Goal: Transaction & Acquisition: Purchase product/service

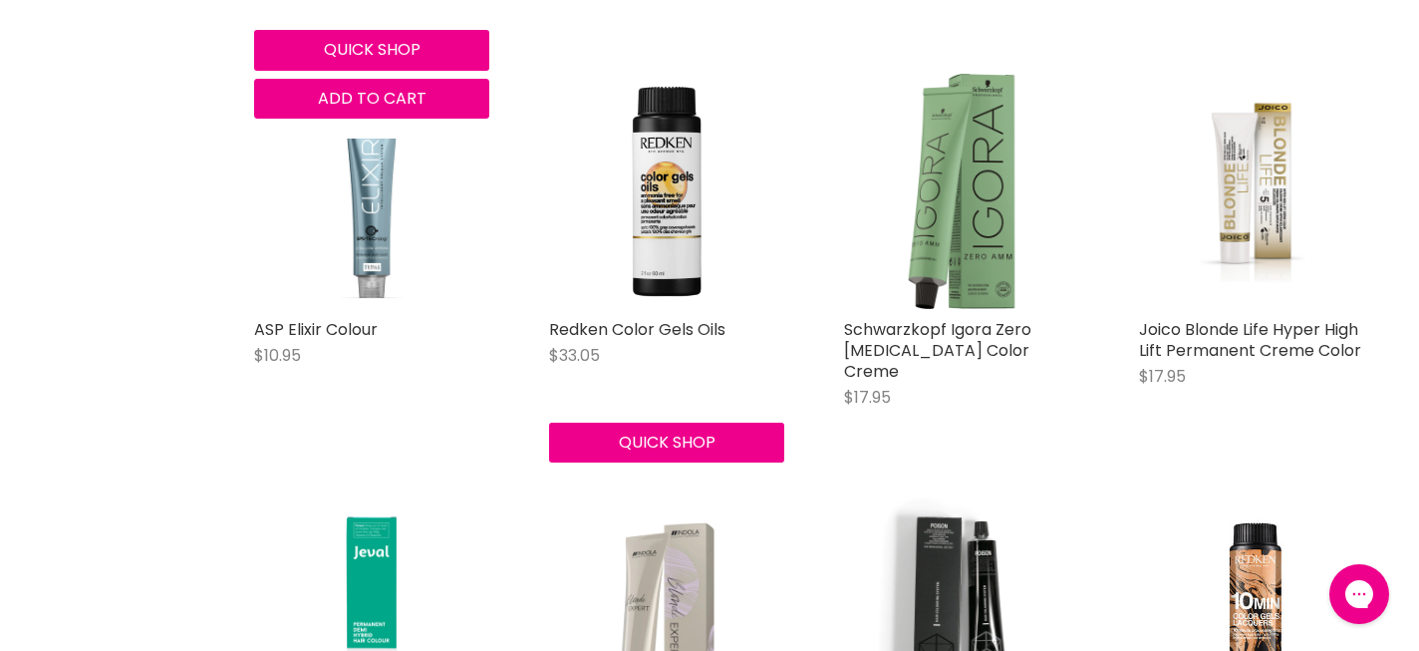
scroll to position [884, 0]
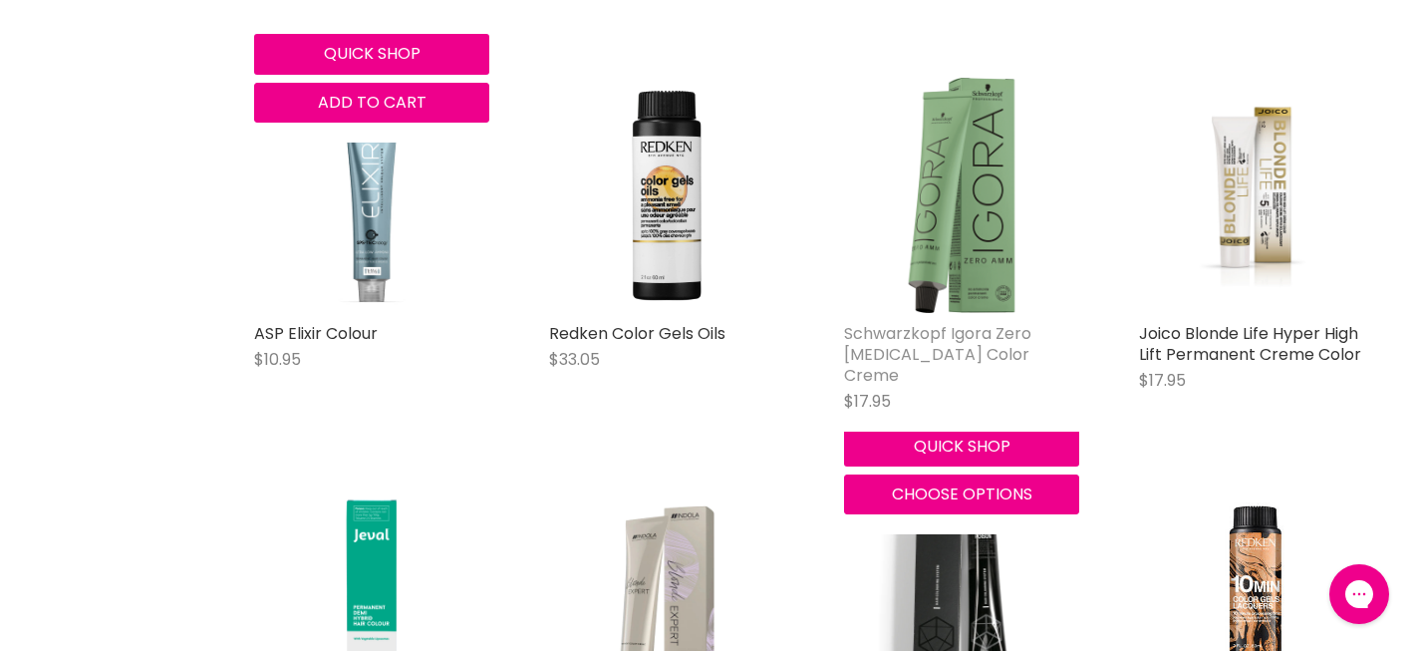
click at [931, 341] on link "Schwarzkopf Igora Zero [MEDICAL_DATA] Color Creme" at bounding box center [937, 354] width 187 height 65
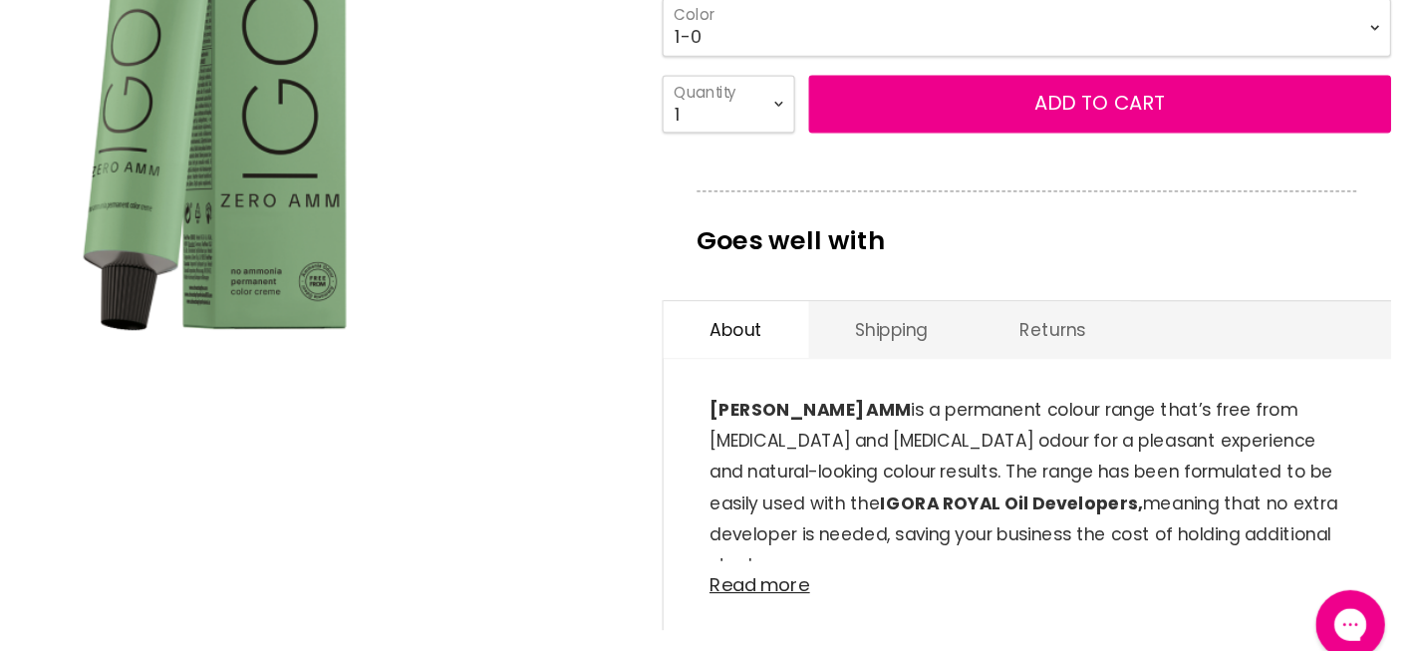
click at [843, 562] on link "Read more" at bounding box center [1079, 554] width 549 height 30
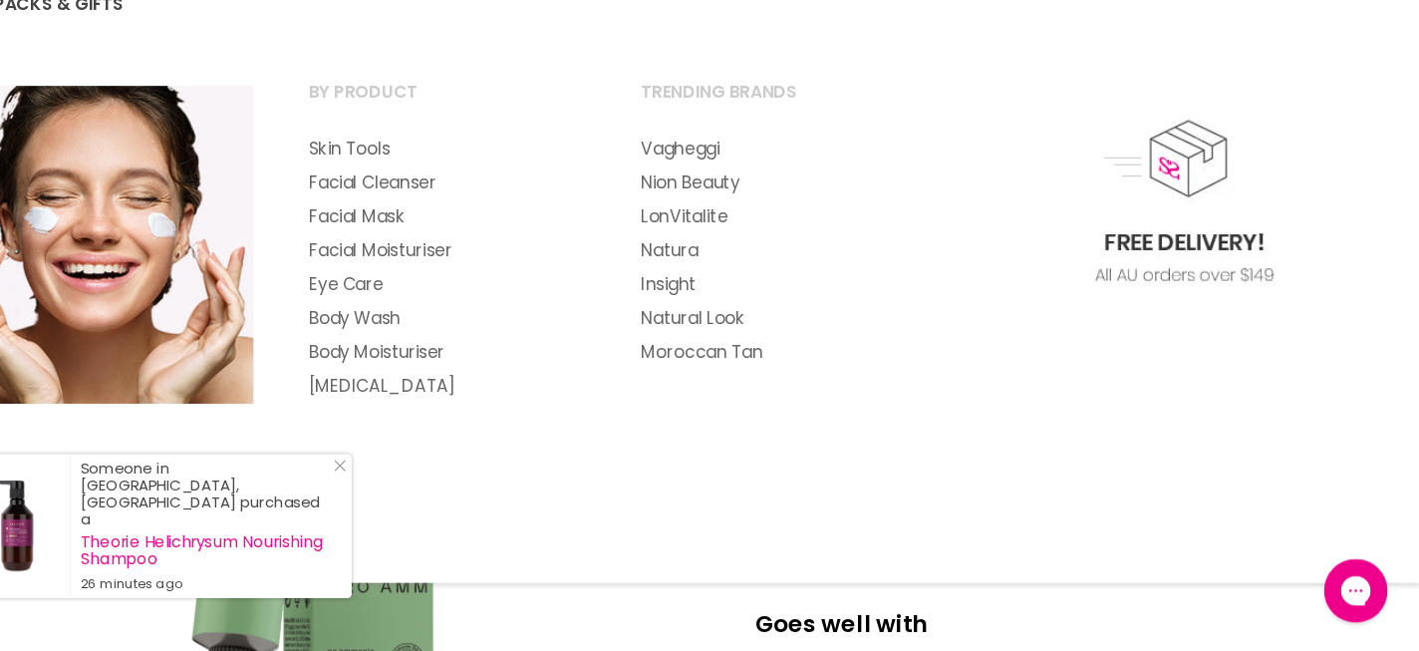
scroll to position [204, 0]
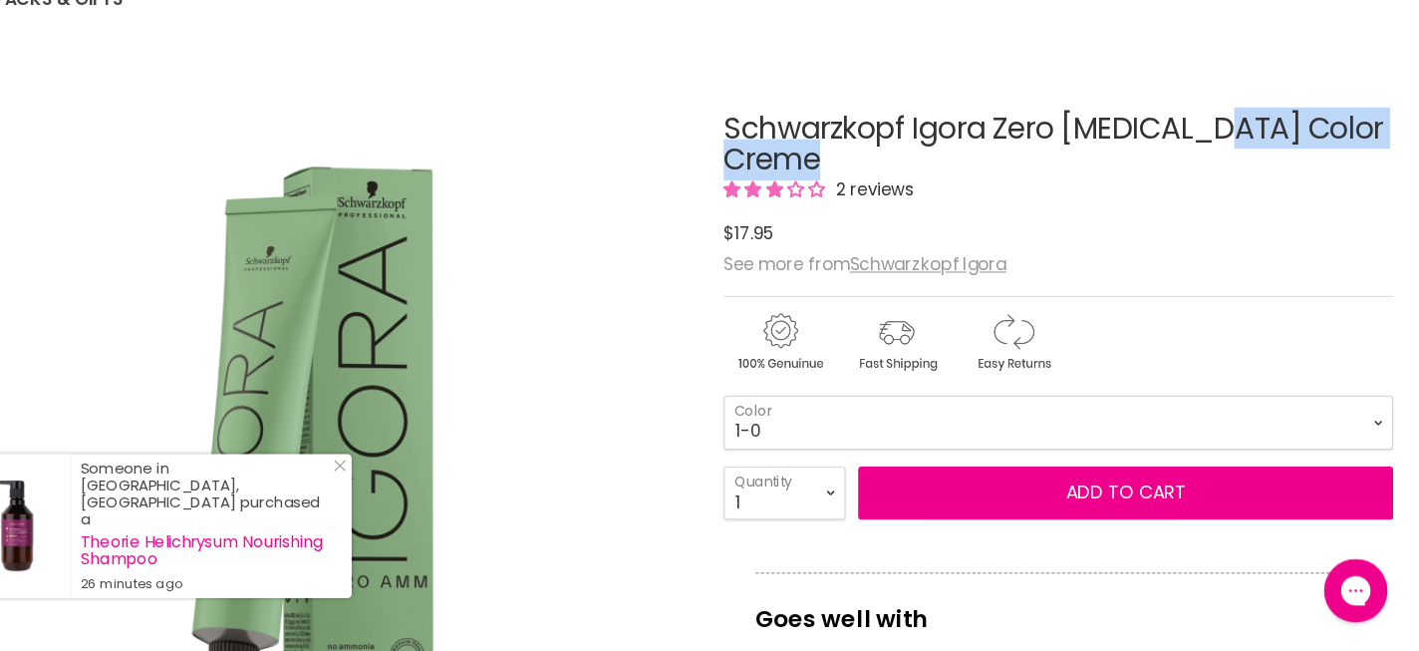
drag, startPoint x: 764, startPoint y: 155, endPoint x: 902, endPoint y: 204, distance: 147.2
click at [902, 204] on h1 "Schwarzkopf Igora Zero Ammonia Color Creme" at bounding box center [1080, 176] width 630 height 62
copy h1 "Schwarzkopf Igora Zero Ammonia Color Creme"
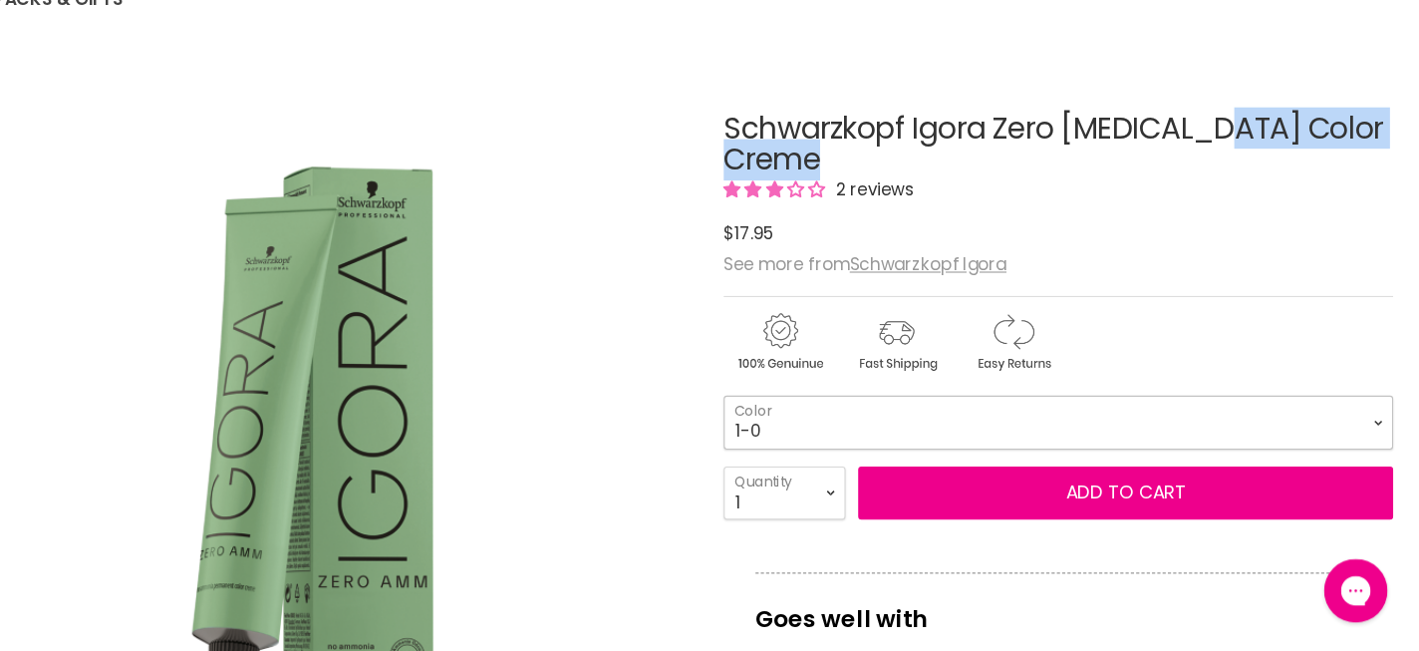
click at [934, 428] on select "1-0 3-0 4-0 4-6 4-68 4-99 5-0 5-00 5-1 5-21 5-60 5-88 6-0 6-23 6-46" at bounding box center [1080, 436] width 630 height 50
click at [832, 454] on select "1-0 3-0 4-0 4-6 4-68 4-99 5-0 5-00 5-1 5-21 5-60 5-88 6-0 6-23 6-46" at bounding box center [1080, 436] width 630 height 50
click at [765, 411] on select "1-0 3-0 4-0 4-6 4-68 4-99 5-0 5-00 5-1 5-21 5-60 5-88 6-0 6-23 6-46" at bounding box center [1080, 436] width 630 height 50
select select "7-50"
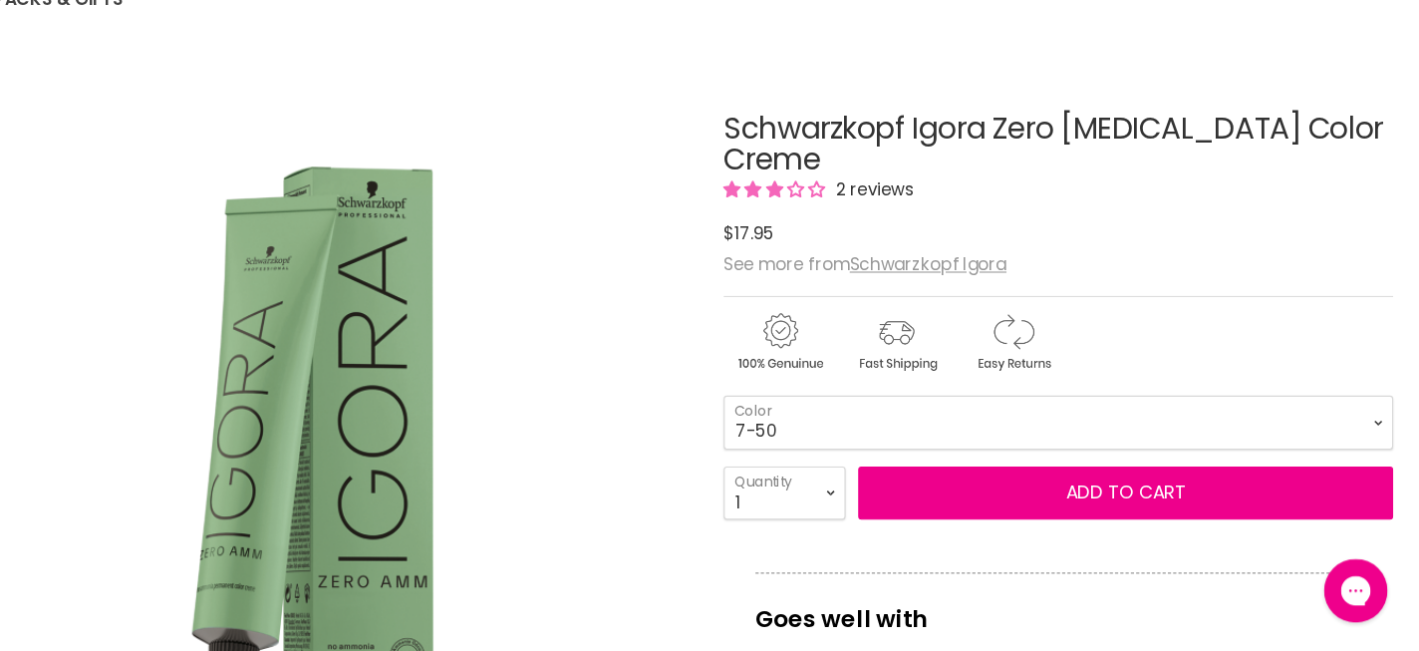
click at [680, 458] on div "Click or scroll to zoom Tap or pinch to zoom" at bounding box center [378, 448] width 706 height 706
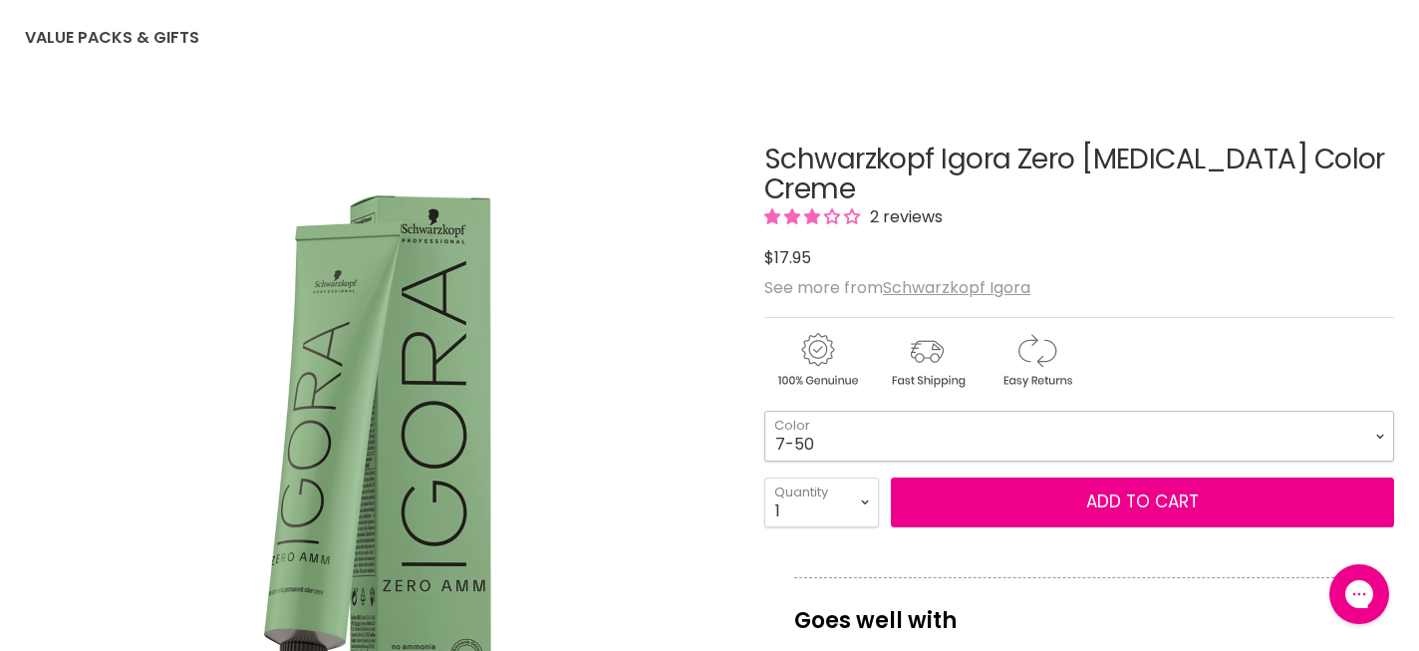
click at [909, 427] on select "1-0 3-0 4-0 4-6 4-68 4-99 5-0 5-00 5-1 5-21 5-60 5-88 6-0 6-23 6-46" at bounding box center [1080, 436] width 630 height 50
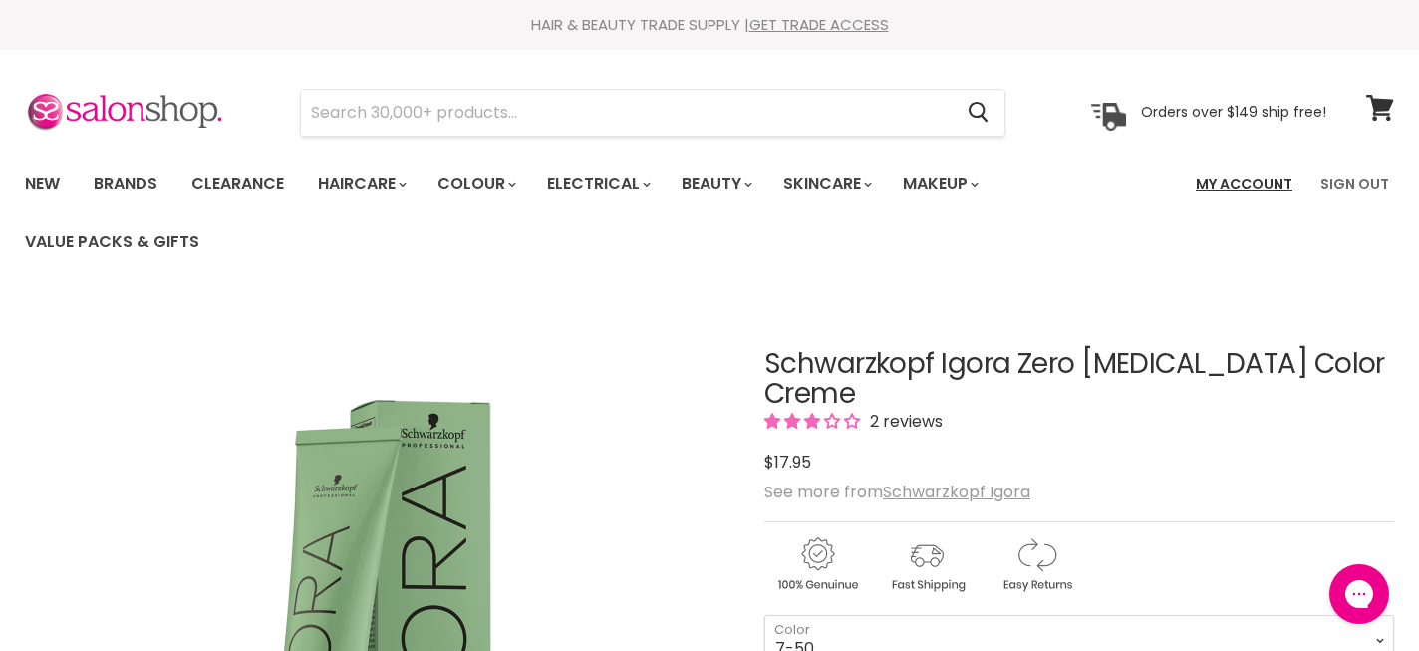
click at [1258, 182] on link "My Account" at bounding box center [1244, 184] width 121 height 42
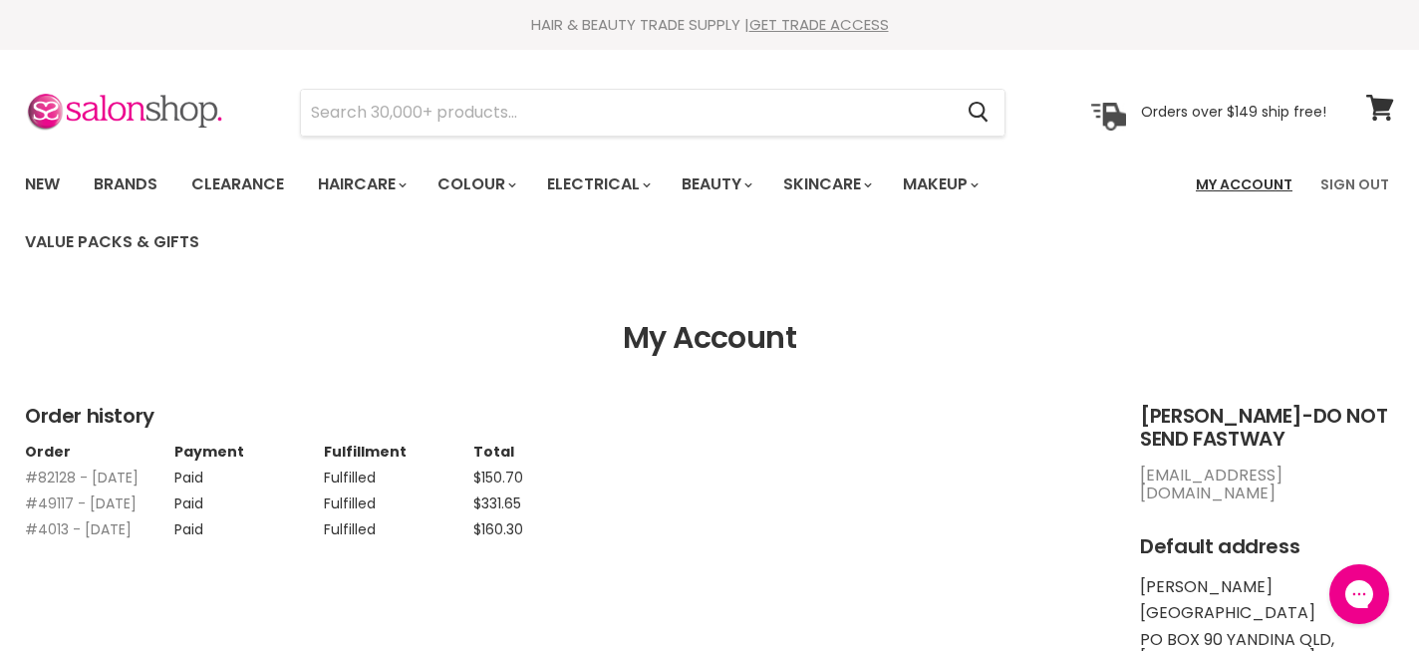
click at [1247, 179] on link "My Account" at bounding box center [1244, 184] width 121 height 42
click at [1363, 175] on link "Sign Out" at bounding box center [1355, 184] width 93 height 42
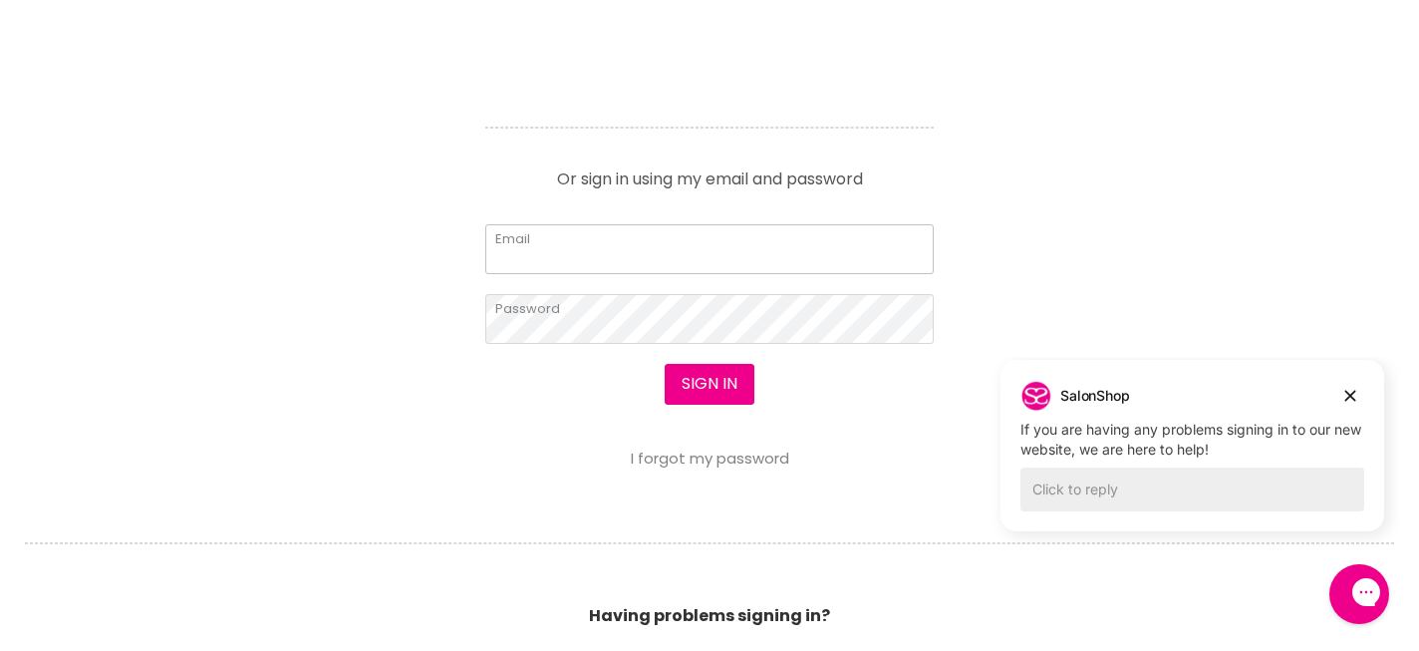
type input "[EMAIL_ADDRESS][DOMAIN_NAME]"
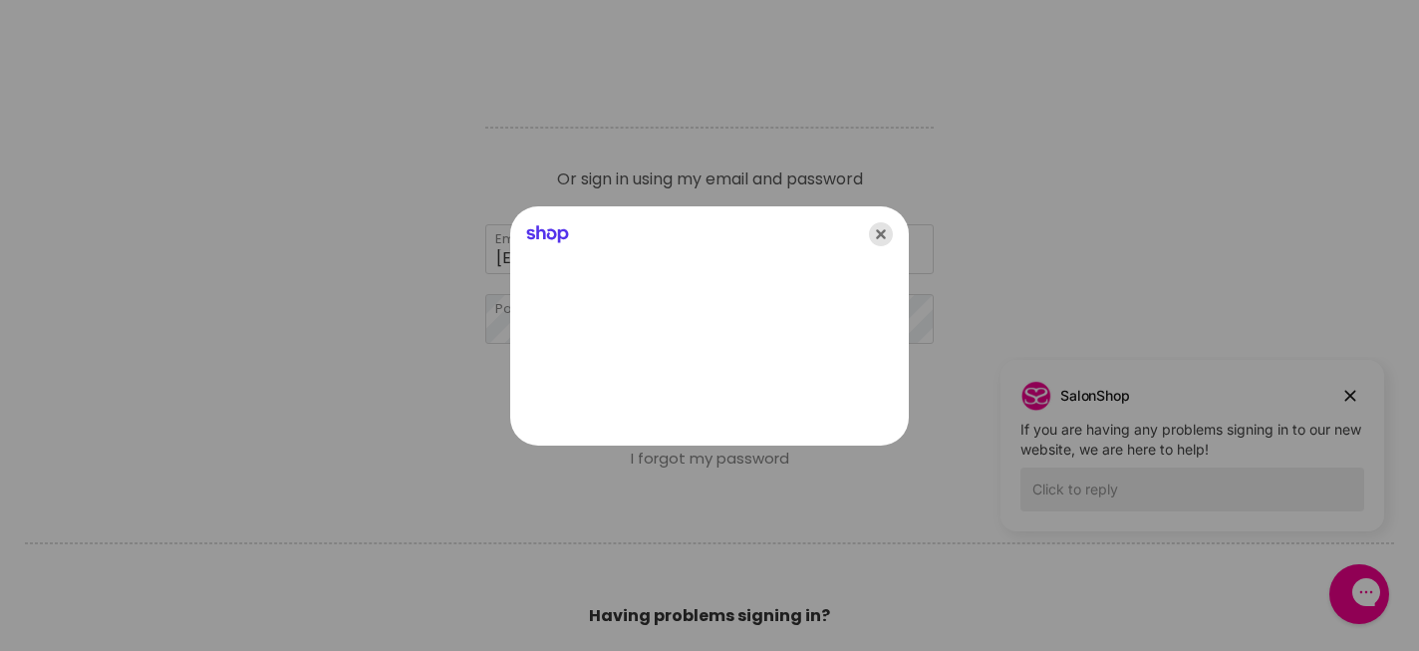
click at [884, 233] on icon "Close" at bounding box center [881, 234] width 24 height 24
